Goal: Task Accomplishment & Management: Use online tool/utility

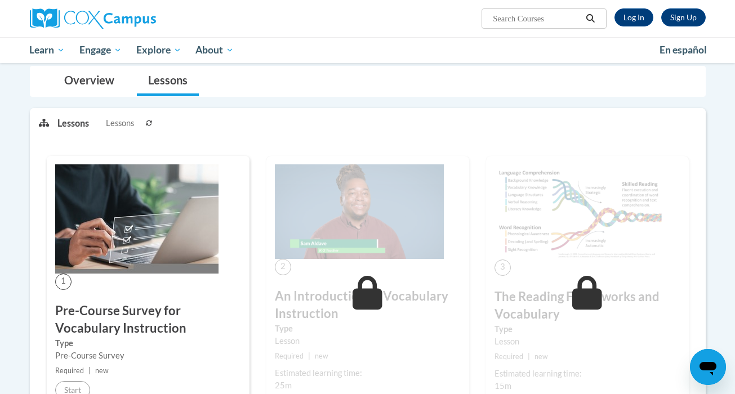
scroll to position [103, 0]
click at [624, 23] on link "Log In" at bounding box center [634, 17] width 39 height 18
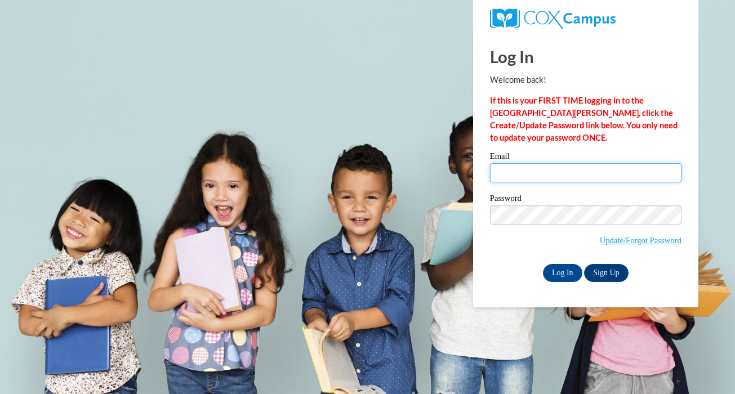
click at [553, 172] on input "Email" at bounding box center [586, 172] width 192 height 19
type input "mendleskyc@ripon.k12.wi.us"
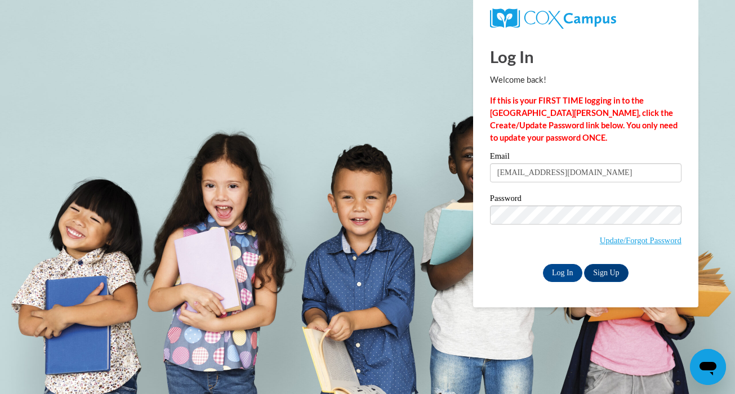
click at [517, 261] on div "Email mendleskyc@ripon.k12.wi.us Password Update/Forgot Password Log In Sign Up…" at bounding box center [586, 217] width 192 height 130
click at [554, 276] on input "Log In" at bounding box center [562, 273] width 39 height 18
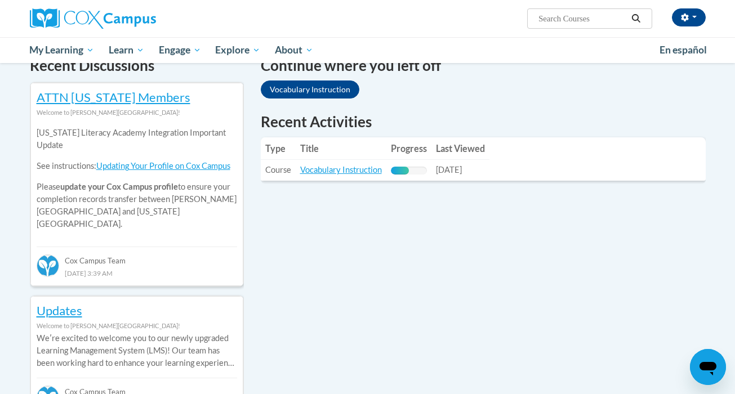
scroll to position [359, 0]
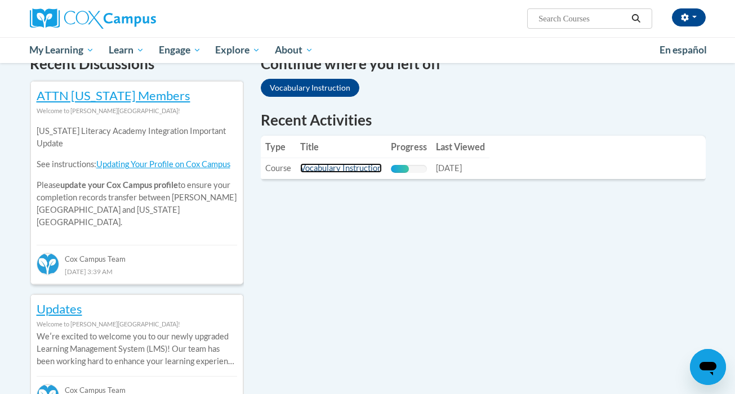
click at [345, 167] on link "Vocabulary Instruction" at bounding box center [341, 168] width 82 height 10
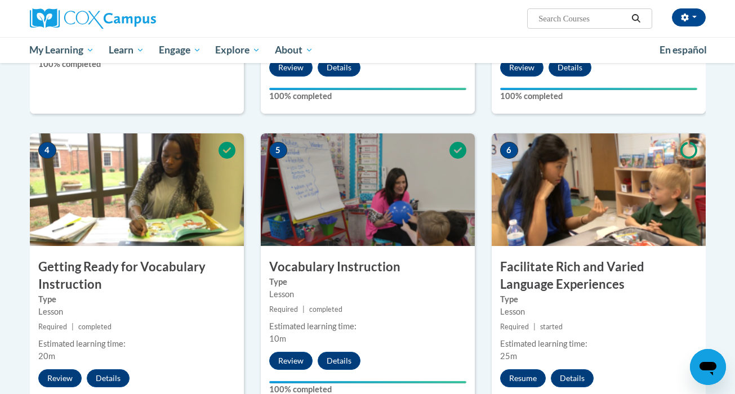
scroll to position [653, 0]
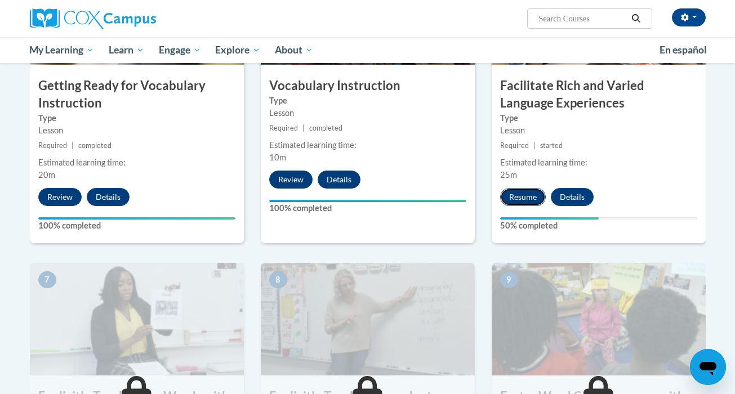
click at [532, 198] on button "Resume" at bounding box center [523, 197] width 46 height 18
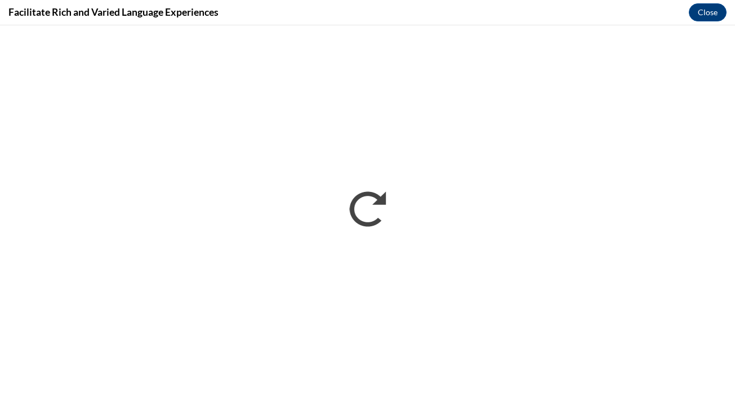
scroll to position [0, 0]
